Goal: Transaction & Acquisition: Purchase product/service

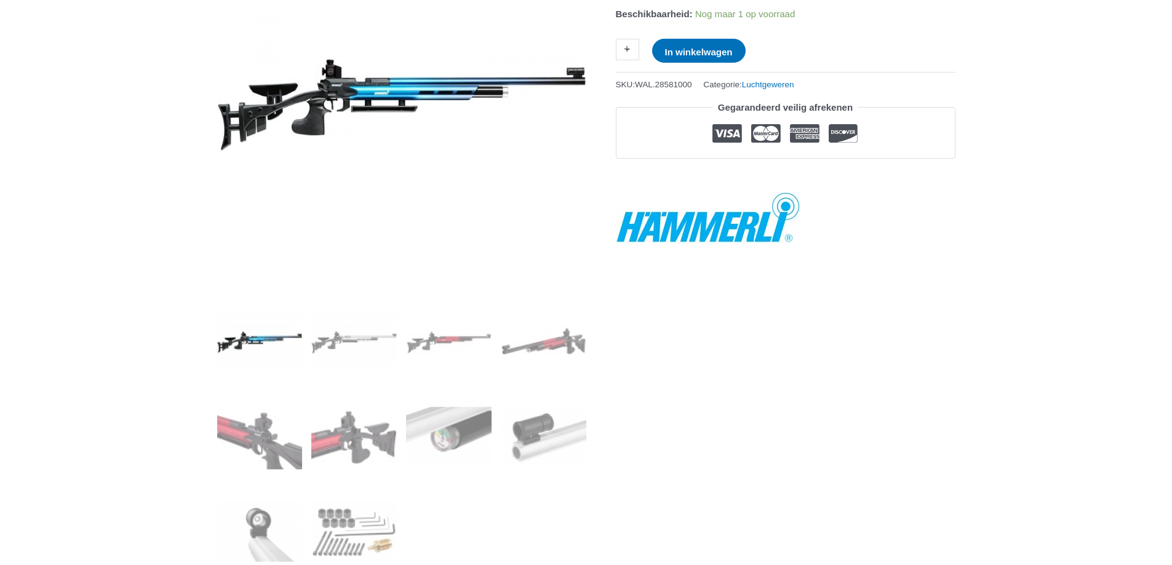
scroll to position [246, 0]
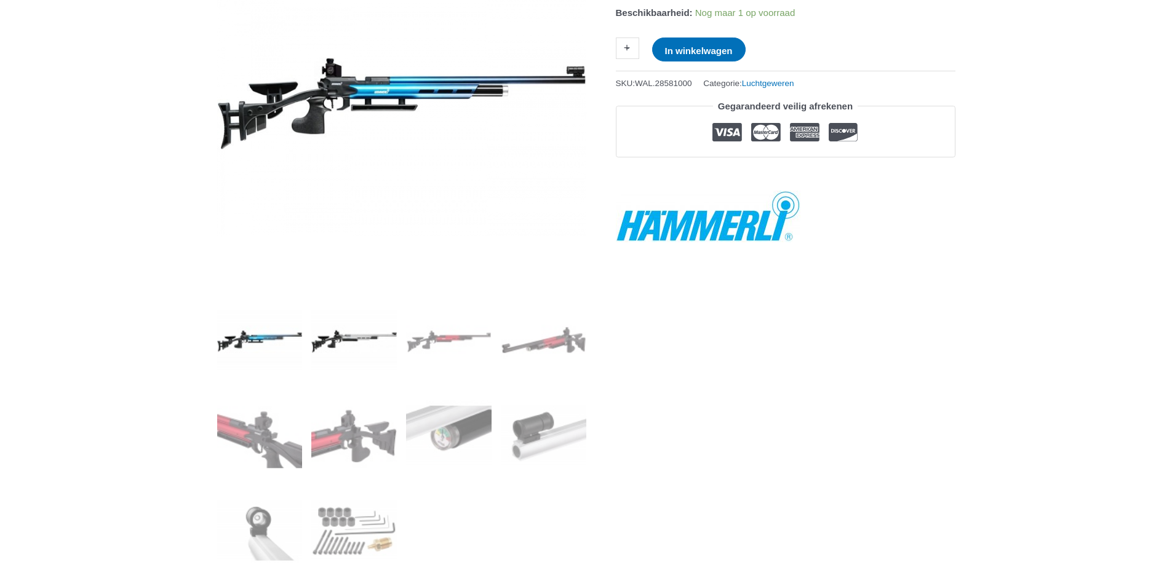
click at [366, 338] on img at bounding box center [354, 341] width 86 height 86
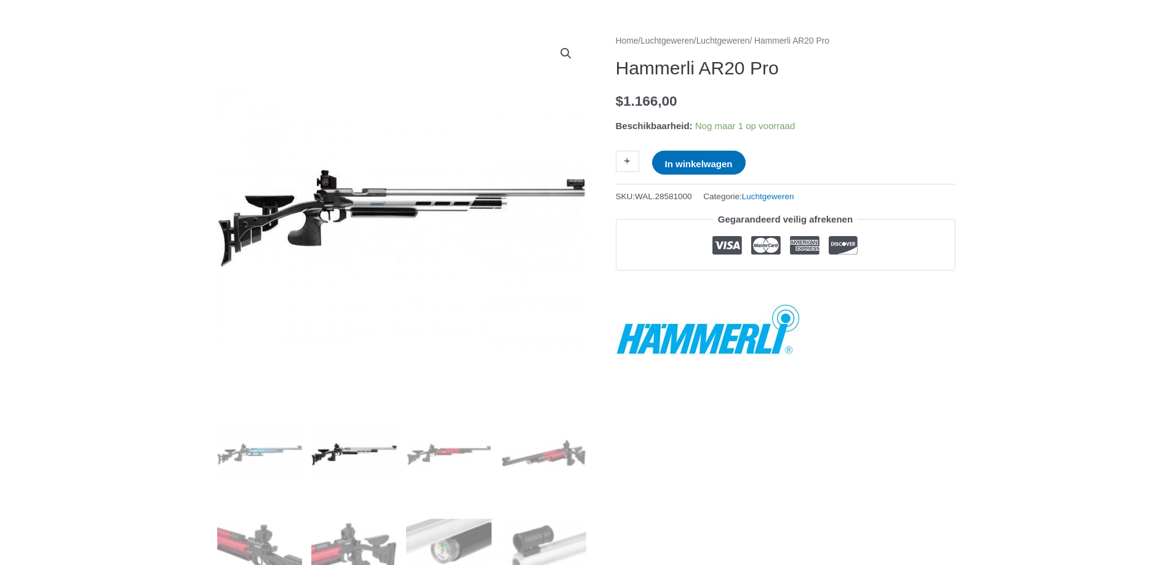
scroll to position [123, 0]
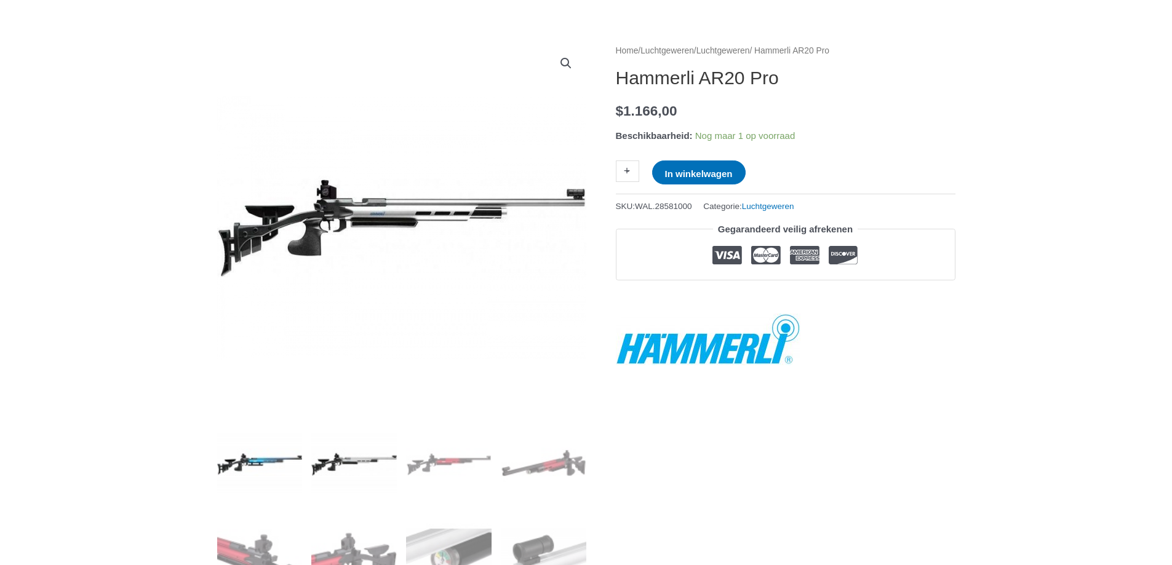
click at [260, 460] on img at bounding box center [260, 464] width 86 height 86
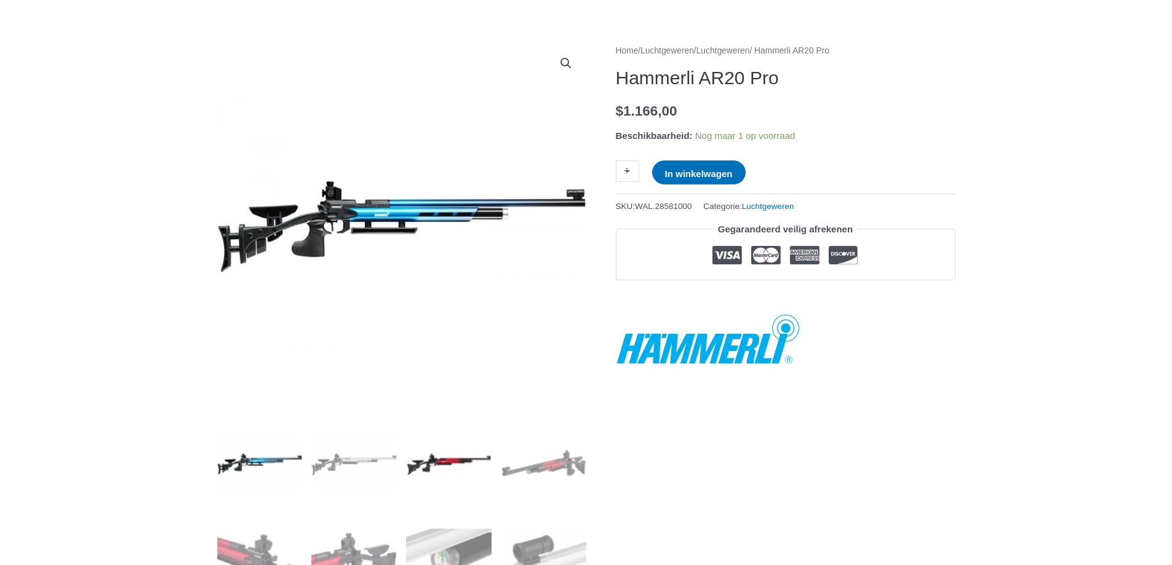
click at [448, 465] on img at bounding box center [449, 464] width 86 height 86
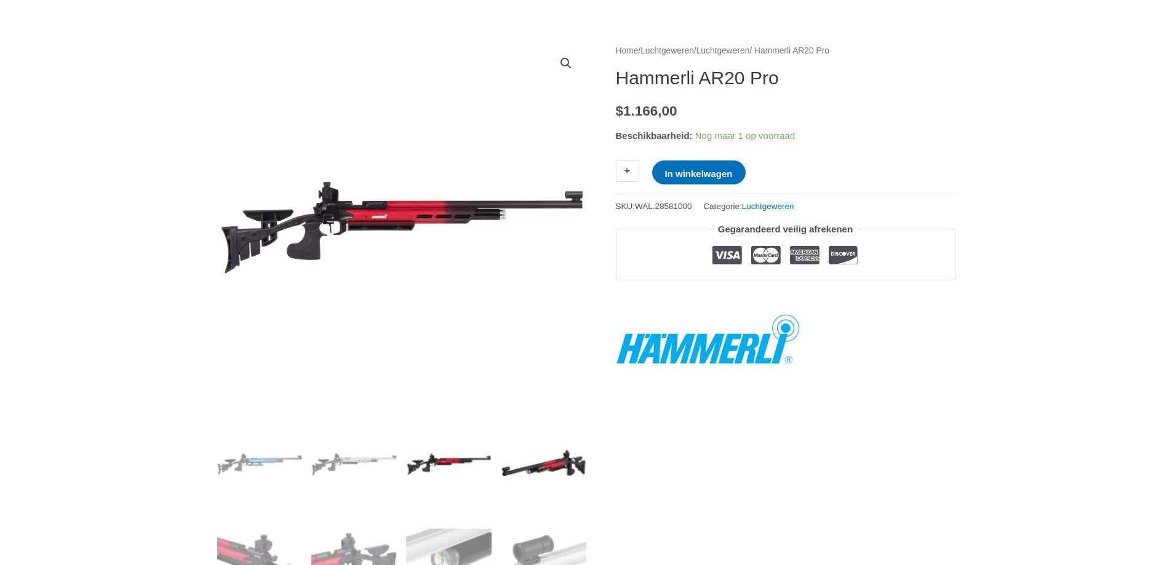
click at [545, 471] on img at bounding box center [544, 464] width 86 height 86
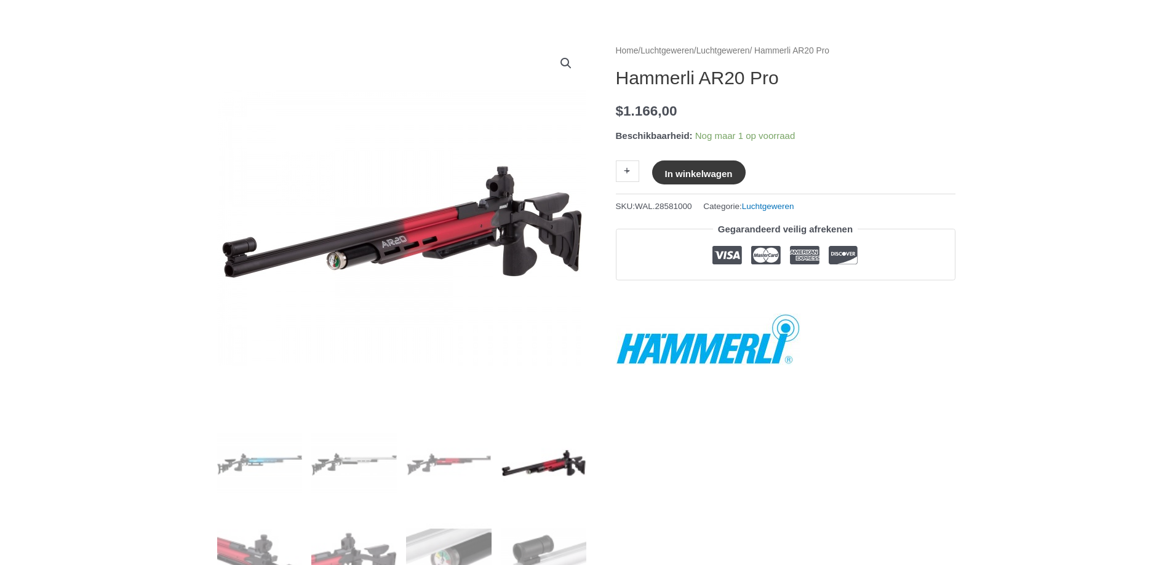
click at [704, 170] on font "In winkelwagen" at bounding box center [699, 173] width 68 height 10
click at [820, 172] on font "Winkelwagen bekijken" at bounding box center [808, 172] width 91 height 10
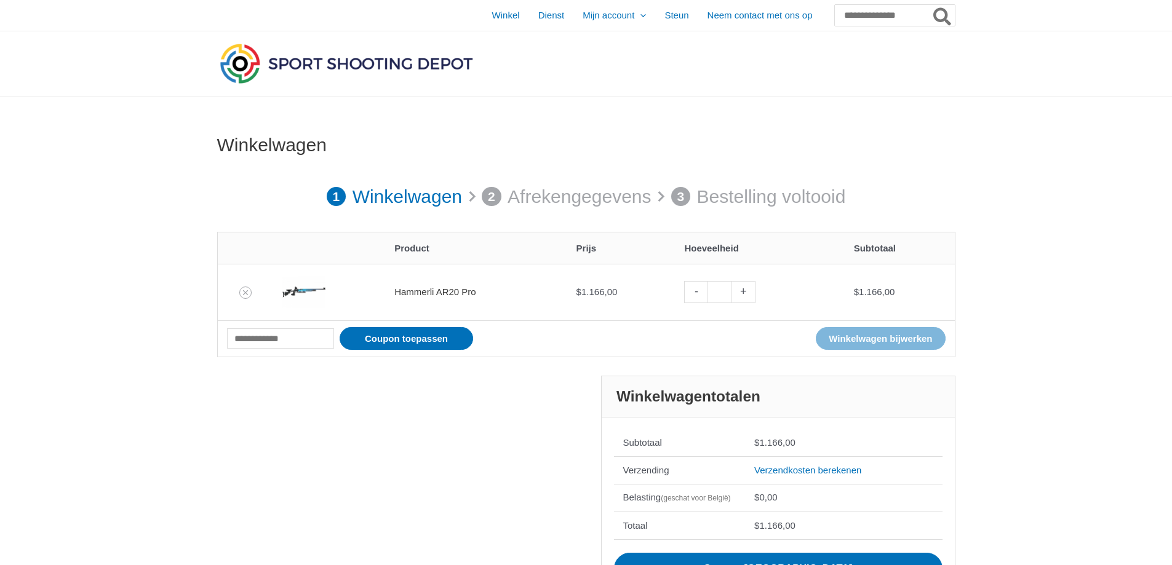
click at [424, 293] on font "Hammerli AR20 Pro" at bounding box center [435, 292] width 82 height 10
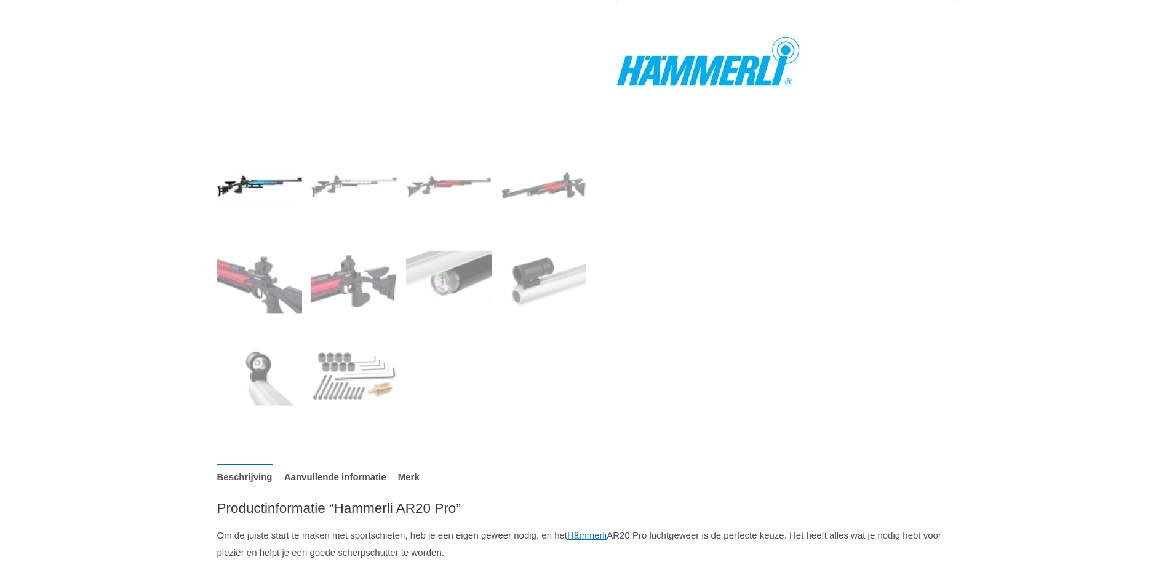
scroll to position [554, 0]
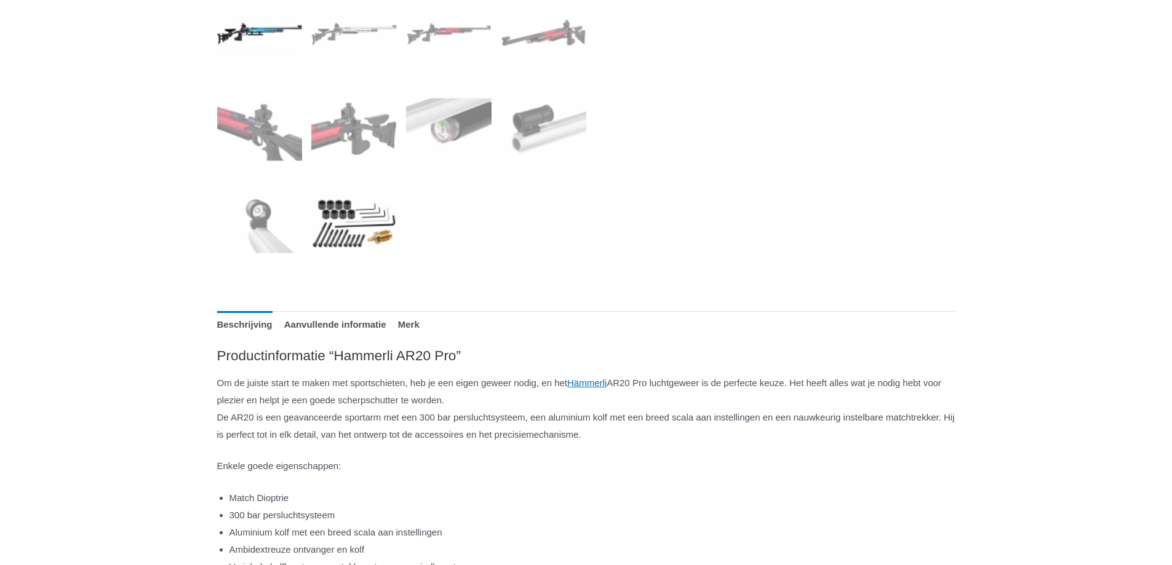
click at [348, 220] on img at bounding box center [354, 223] width 86 height 86
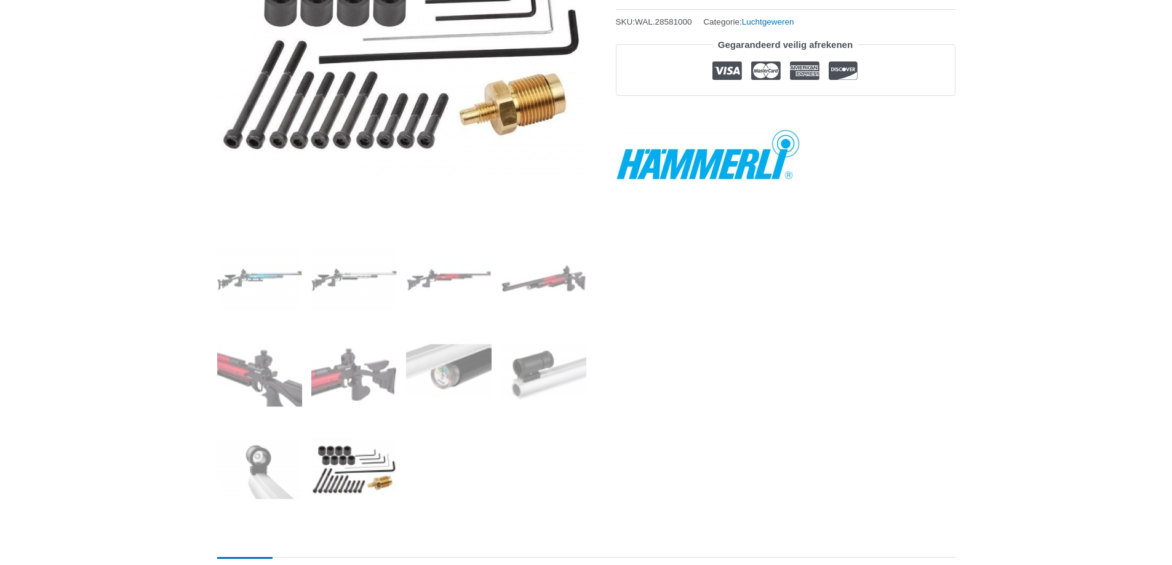
scroll to position [0, 0]
